Goal: Task Accomplishment & Management: Use online tool/utility

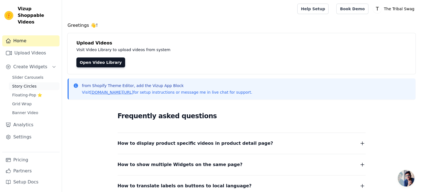
click at [21, 84] on span "Story Circles" at bounding box center [24, 87] width 24 height 6
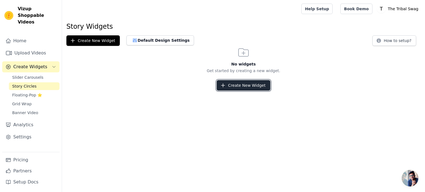
click at [249, 84] on button "Create New Widget" at bounding box center [243, 85] width 53 height 11
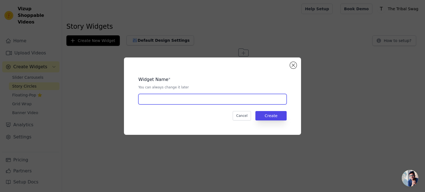
click at [183, 100] on input "text" at bounding box center [212, 99] width 148 height 11
type input "Stories"
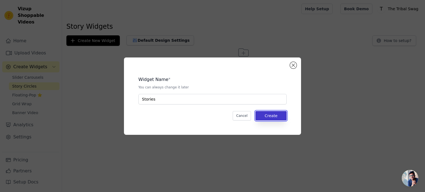
click at [281, 112] on button "Create" at bounding box center [271, 115] width 31 height 9
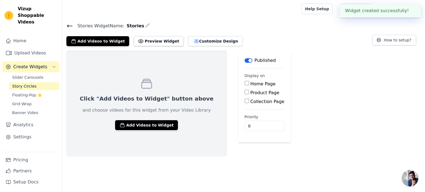
click at [245, 102] on input "Collection Page" at bounding box center [247, 101] width 4 height 4
checkbox input "true"
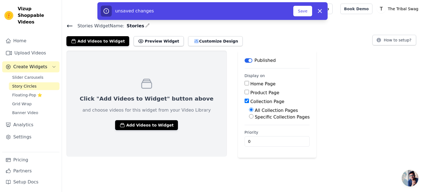
click at [245, 94] on div "Product Page" at bounding box center [277, 93] width 65 height 7
click at [245, 84] on input "Home Page" at bounding box center [247, 83] width 4 height 4
checkbox input "true"
click at [245, 92] on input "Product Page" at bounding box center [247, 92] width 4 height 4
checkbox input "true"
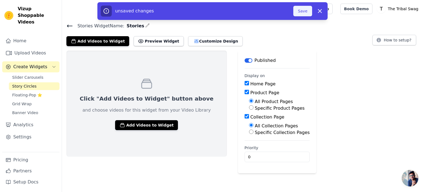
click at [304, 10] on button "Save" at bounding box center [303, 11] width 19 height 11
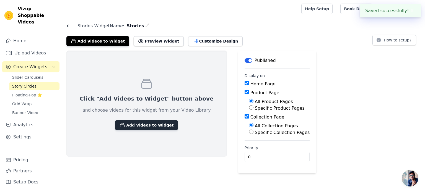
click at [146, 124] on button "Add Videos to Widget" at bounding box center [146, 125] width 63 height 10
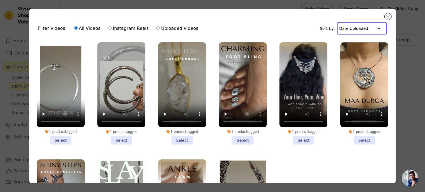
click at [358, 30] on input "text" at bounding box center [357, 28] width 34 height 11
click at [387, 16] on button "Close modal" at bounding box center [388, 16] width 7 height 7
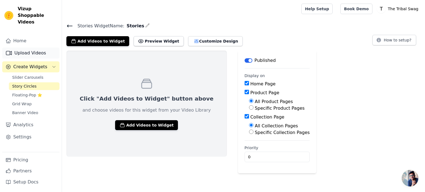
click at [24, 48] on link "Upload Videos" at bounding box center [30, 53] width 57 height 11
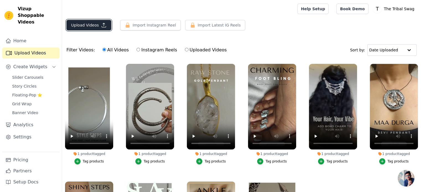
click at [96, 22] on button "Upload Videos" at bounding box center [88, 25] width 45 height 11
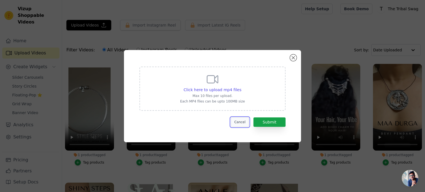
click at [243, 121] on button "Cancel" at bounding box center [240, 122] width 19 height 9
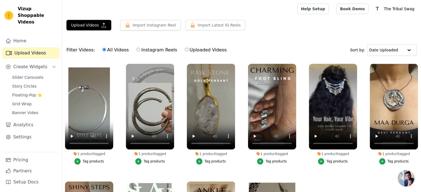
click at [137, 49] on input "Instagram Reels" at bounding box center [139, 50] width 4 height 4
radio input "true"
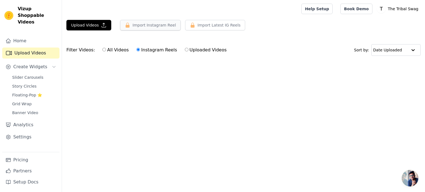
click at [154, 25] on button "Import Instagram Reel" at bounding box center [150, 25] width 61 height 11
click at [145, 24] on button "Import Instagram Reel" at bounding box center [150, 25] width 61 height 11
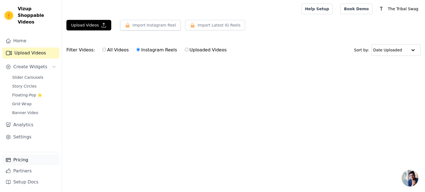
click at [20, 161] on link "Pricing" at bounding box center [30, 160] width 57 height 11
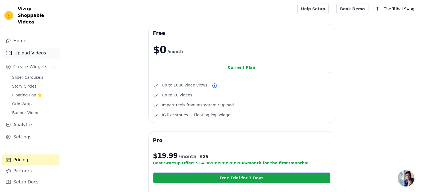
click at [29, 48] on link "Upload Videos" at bounding box center [30, 53] width 57 height 11
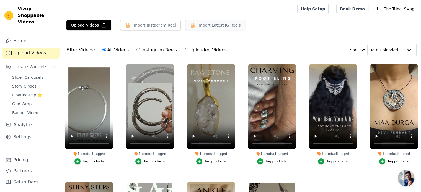
click at [215, 26] on span "Import Latest IG Reels" at bounding box center [219, 25] width 43 height 6
click at [23, 84] on span "Story Circles" at bounding box center [24, 87] width 24 height 6
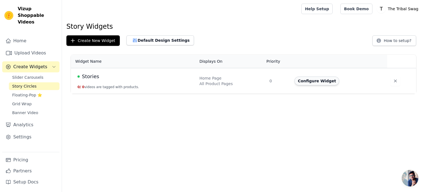
click at [318, 83] on button "Configure Widget" at bounding box center [317, 81] width 45 height 9
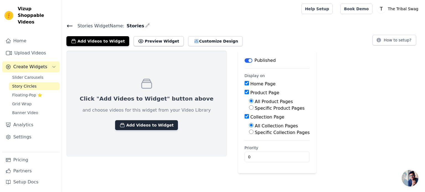
click at [136, 125] on button "Add Videos to Widget" at bounding box center [146, 125] width 63 height 10
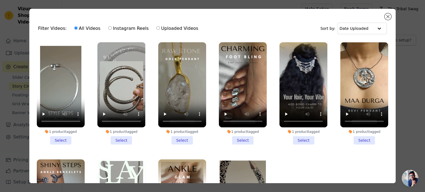
click at [180, 140] on li "1 product tagged Select" at bounding box center [182, 93] width 48 height 102
click at [0, 0] on input "1 product tagged Select" at bounding box center [0, 0] width 0 height 0
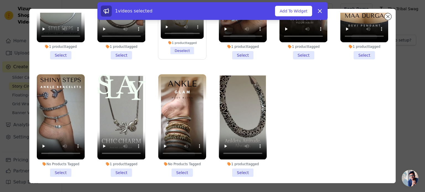
scroll to position [27, 0]
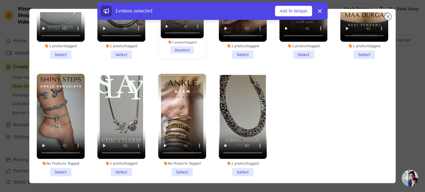
click at [176, 167] on li "No Products Tagged Select" at bounding box center [182, 125] width 48 height 102
click at [0, 0] on input "No Products Tagged Select" at bounding box center [0, 0] width 0 height 0
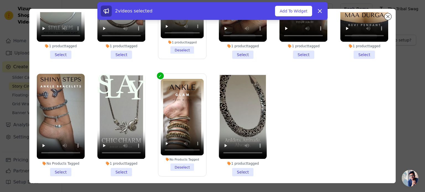
click at [240, 166] on li "1 product tagged Select" at bounding box center [243, 125] width 48 height 102
click at [0, 0] on input "1 product tagged Select" at bounding box center [0, 0] width 0 height 0
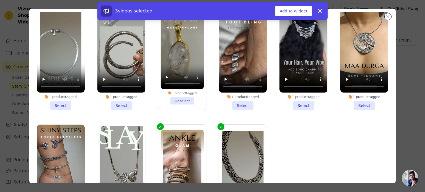
scroll to position [0, 0]
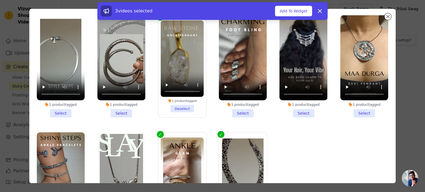
click at [177, 106] on li "1 product tagged Deselect" at bounding box center [182, 66] width 43 height 92
click at [0, 0] on input "1 product tagged Deselect" at bounding box center [0, 0] width 0 height 0
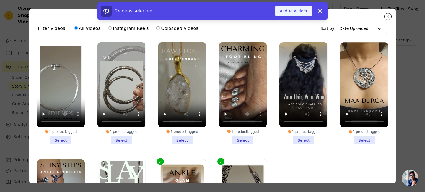
click at [290, 10] on button "Add To Widget" at bounding box center [293, 11] width 37 height 11
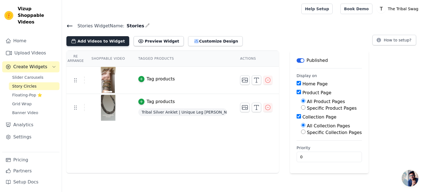
click at [94, 42] on button "Add Videos to Widget" at bounding box center [97, 41] width 63 height 10
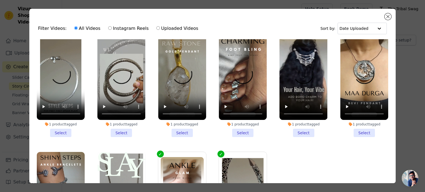
scroll to position [5, 0]
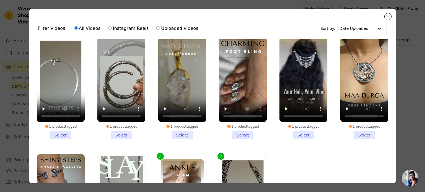
click at [297, 132] on li "1 product tagged Select" at bounding box center [304, 88] width 48 height 102
click at [0, 0] on input "1 product tagged Select" at bounding box center [0, 0] width 0 height 0
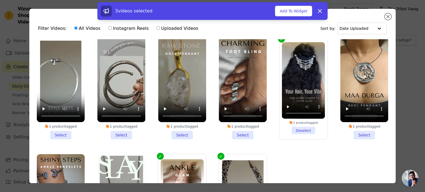
click at [353, 132] on li "1 product tagged Select" at bounding box center [365, 88] width 48 height 102
click at [0, 0] on input "1 product tagged Select" at bounding box center [0, 0] width 0 height 0
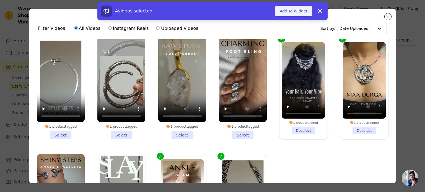
click at [291, 10] on button "Add To Widget" at bounding box center [293, 11] width 37 height 11
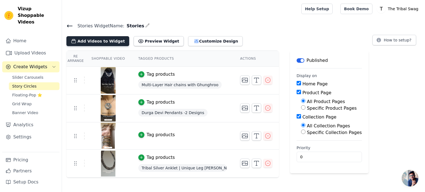
click at [91, 38] on button "Add Videos to Widget" at bounding box center [97, 41] width 63 height 10
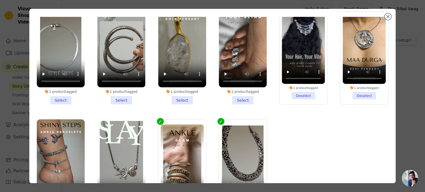
scroll to position [22, 0]
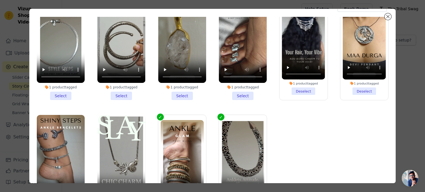
click at [354, 89] on li "1 product tagged Deselect" at bounding box center [364, 49] width 43 height 92
click at [0, 0] on input "1 product tagged Deselect" at bounding box center [0, 0] width 0 height 0
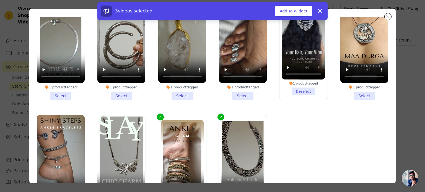
click at [355, 94] on li "1 product tagged Select" at bounding box center [365, 49] width 48 height 102
click at [0, 0] on input "1 product tagged Select" at bounding box center [0, 0] width 0 height 0
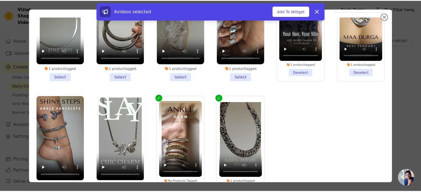
scroll to position [59, 0]
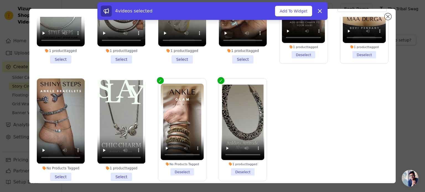
click at [118, 172] on li "1 product tagged Select" at bounding box center [121, 130] width 48 height 102
click at [0, 0] on input "1 product tagged Select" at bounding box center [0, 0] width 0 height 0
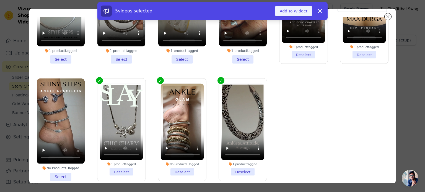
click at [296, 10] on button "Add To Widget" at bounding box center [293, 11] width 37 height 11
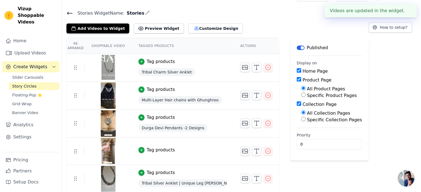
scroll to position [0, 0]
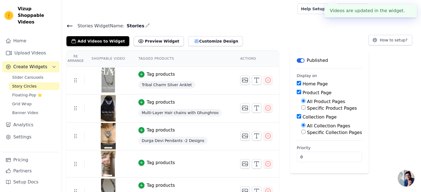
click at [406, 7] on button "✖" at bounding box center [408, 10] width 6 height 7
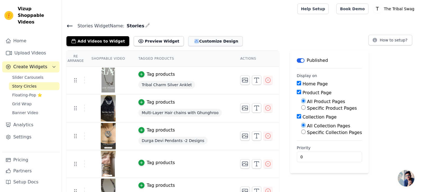
click at [194, 42] on button "Customize Design" at bounding box center [215, 41] width 55 height 10
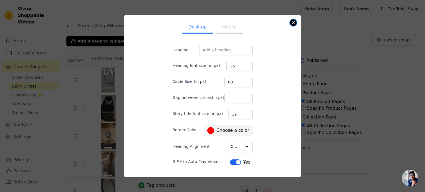
click at [293, 24] on button "Close modal" at bounding box center [293, 22] width 7 height 7
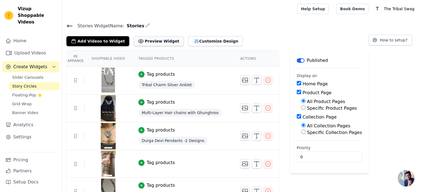
click at [143, 42] on button "Preview Widget" at bounding box center [159, 41] width 50 height 10
click at [96, 38] on button "Add Videos to Widget" at bounding box center [97, 41] width 63 height 10
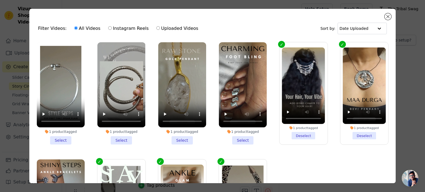
click at [181, 140] on li "1 product tagged Select" at bounding box center [182, 93] width 48 height 102
click at [0, 0] on input "1 product tagged Select" at bounding box center [0, 0] width 0 height 0
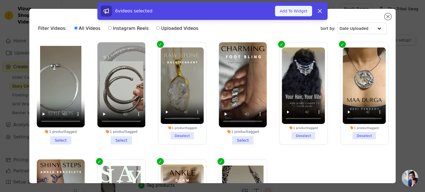
click at [298, 9] on button "Add To Widget" at bounding box center [293, 11] width 37 height 11
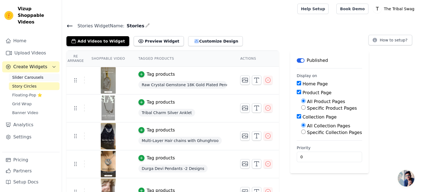
click at [24, 75] on span "Slider Carousels" at bounding box center [27, 78] width 31 height 6
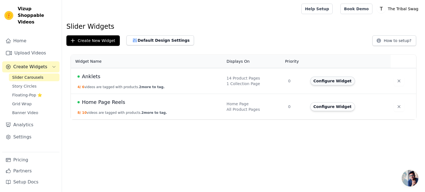
click at [327, 81] on button "Configure Widget" at bounding box center [332, 81] width 45 height 9
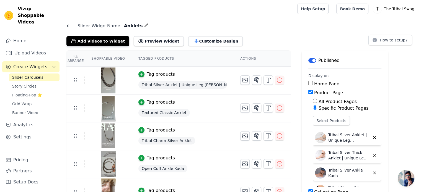
click at [69, 25] on icon at bounding box center [69, 26] width 7 height 7
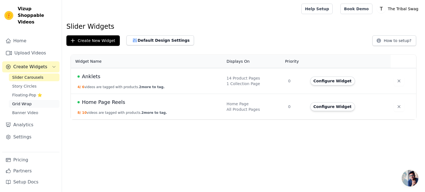
click at [18, 101] on span "Grid Wrap" at bounding box center [21, 104] width 19 height 6
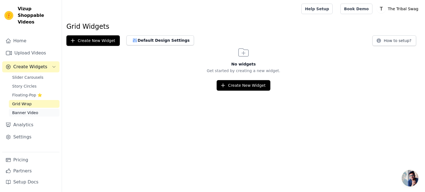
click at [24, 110] on span "Banner Video" at bounding box center [25, 113] width 26 height 6
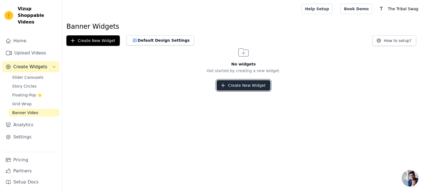
click at [247, 88] on button "Create New Widget" at bounding box center [243, 85] width 53 height 11
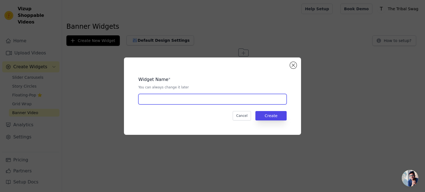
click at [175, 96] on input "text" at bounding box center [212, 99] width 148 height 11
type input "Banners Video"
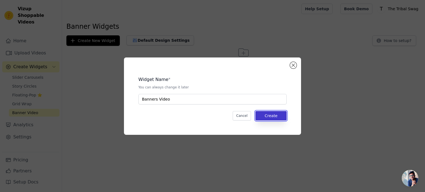
click at [271, 112] on button "Create" at bounding box center [271, 115] width 31 height 9
